Goal: Task Accomplishment & Management: Use online tool/utility

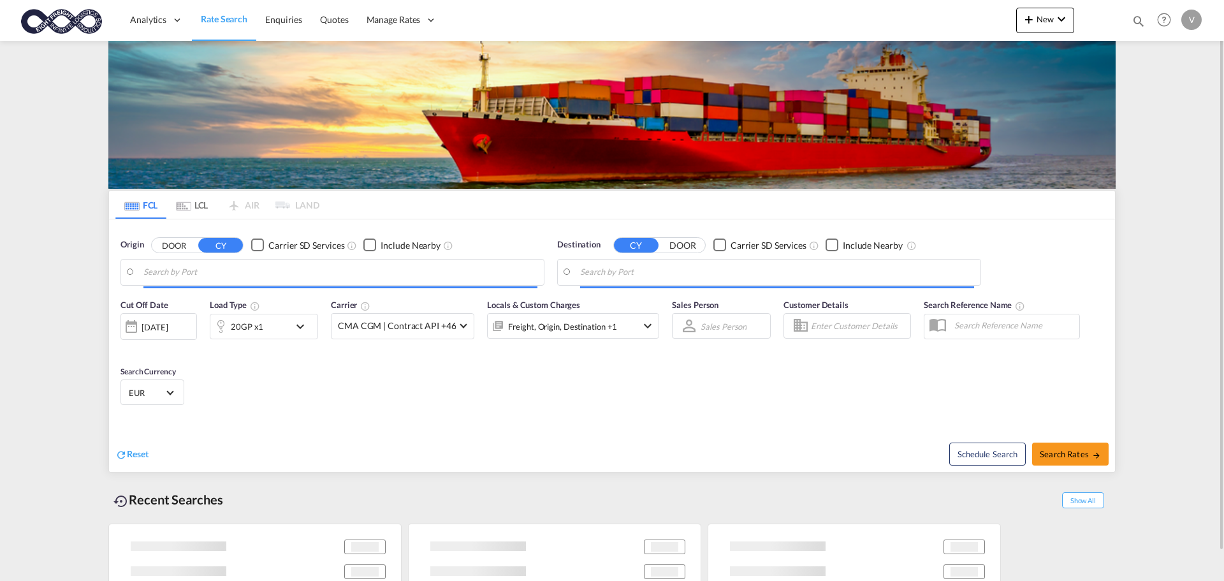
type input "[GEOGRAPHIC_DATA], [GEOGRAPHIC_DATA]"
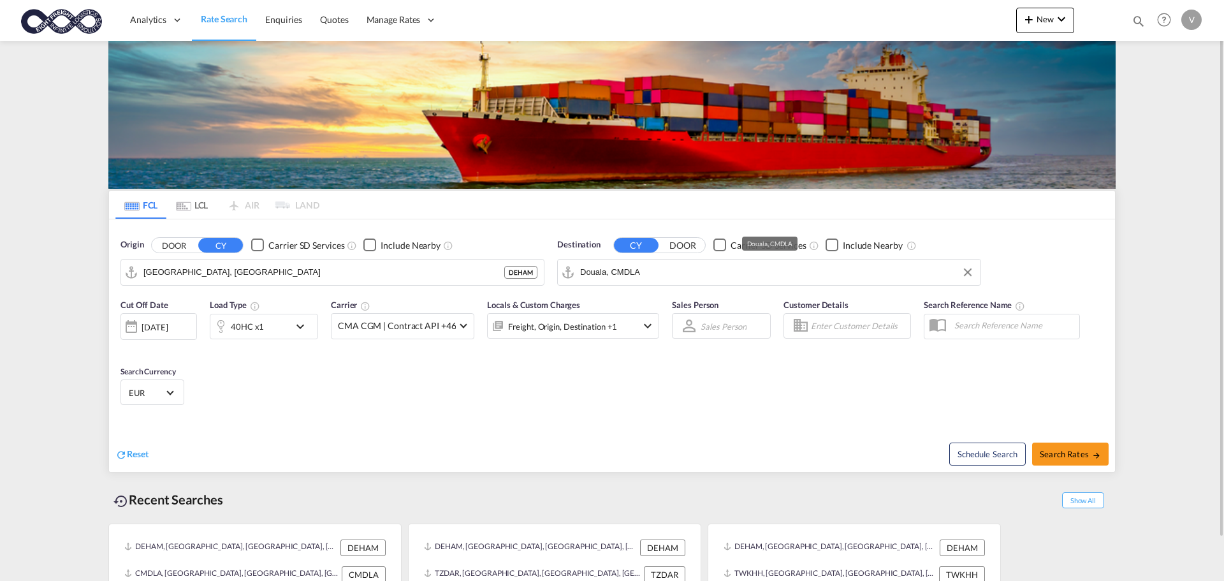
click at [596, 268] on input "Douala, CMDLA" at bounding box center [777, 272] width 394 height 19
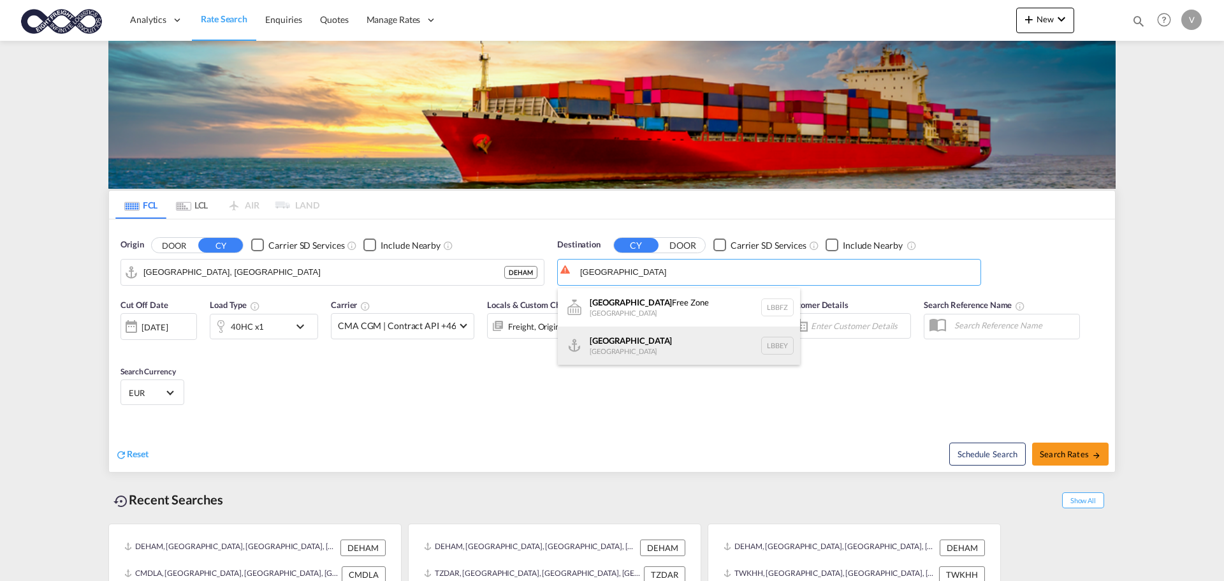
click at [597, 347] on div "Beirut [GEOGRAPHIC_DATA] LBBEY" at bounding box center [679, 345] width 242 height 38
type input "[GEOGRAPHIC_DATA], LBBEY"
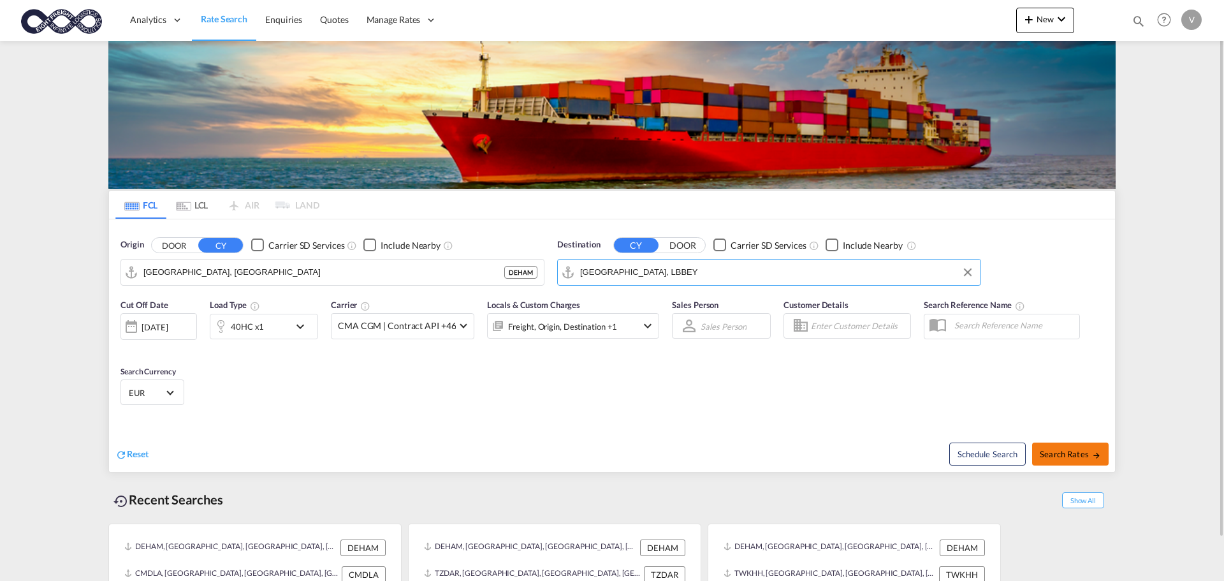
click at [1069, 451] on span "Search Rates" at bounding box center [1070, 454] width 61 height 10
type input "DEHAM to LBBEY / [DATE]"
